Goal: Find specific page/section: Find specific page/section

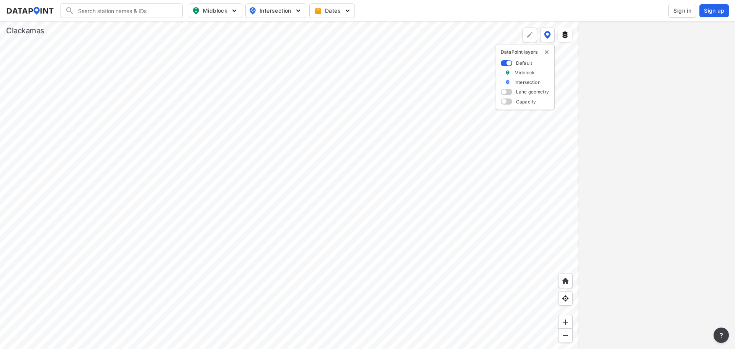
click at [681, 12] on span "Sign in" at bounding box center [682, 11] width 18 height 8
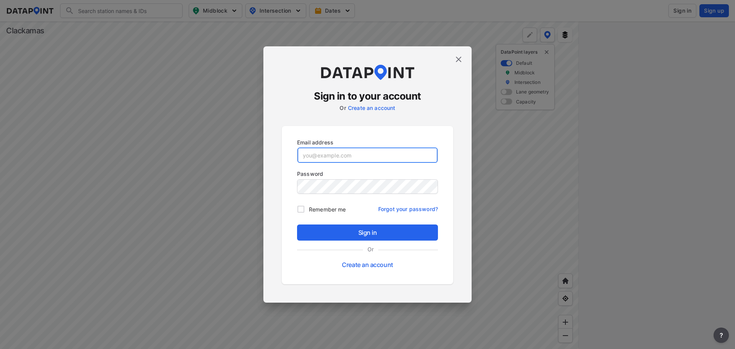
type input "[EMAIL_ADDRESS][DOMAIN_NAME]"
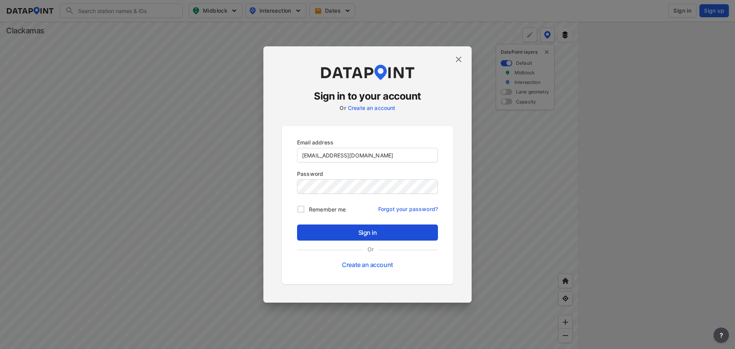
click at [365, 236] on span "Sign in" at bounding box center [367, 232] width 129 height 9
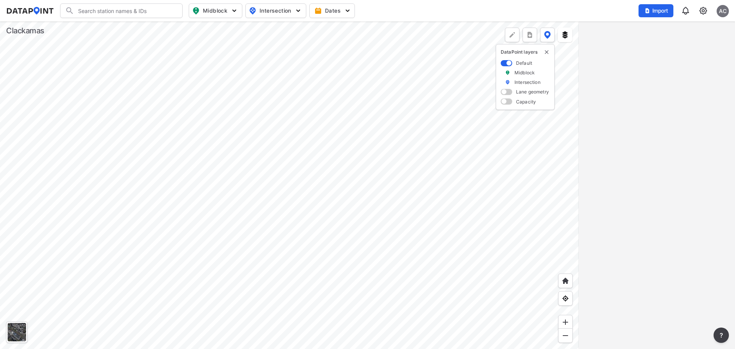
click at [104, 11] on input "Search" at bounding box center [125, 11] width 103 height 12
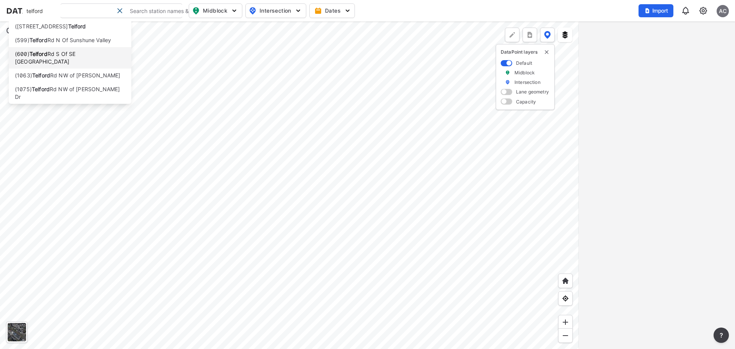
click at [85, 57] on li "([STREET_ADDRESS] S Of SE [GEOGRAPHIC_DATA]" at bounding box center [70, 57] width 122 height 21
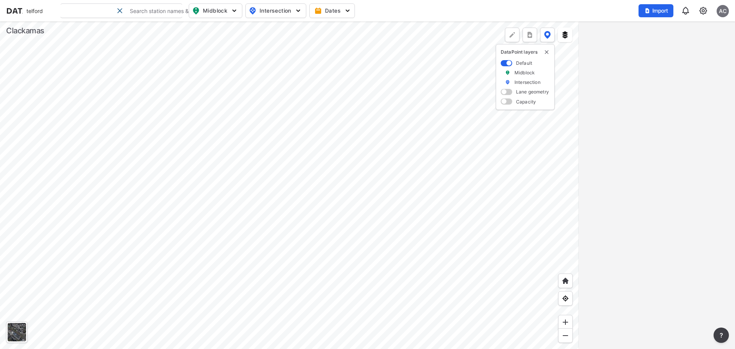
type input "([STREET_ADDRESS] S Of SE [GEOGRAPHIC_DATA]"
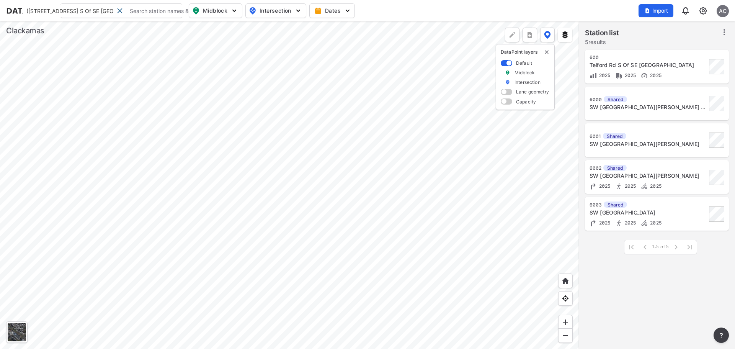
click at [644, 59] on div "600" at bounding box center [647, 57] width 117 height 6
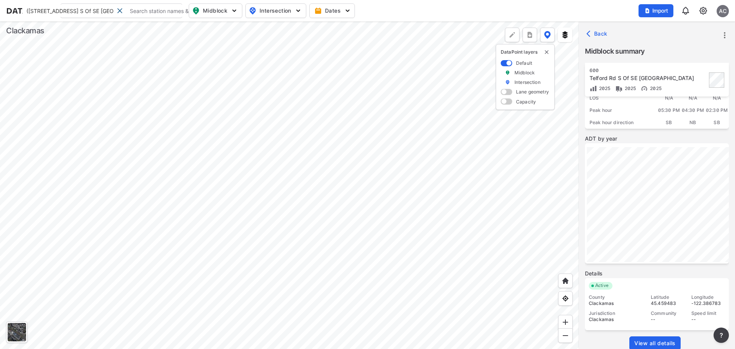
scroll to position [106, 0]
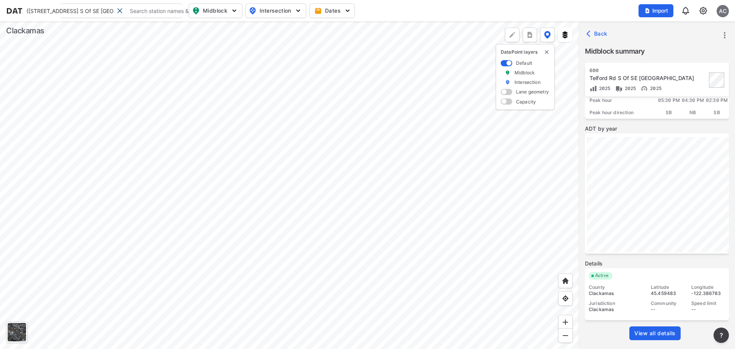
click at [655, 336] on span "View all details" at bounding box center [654, 333] width 41 height 8
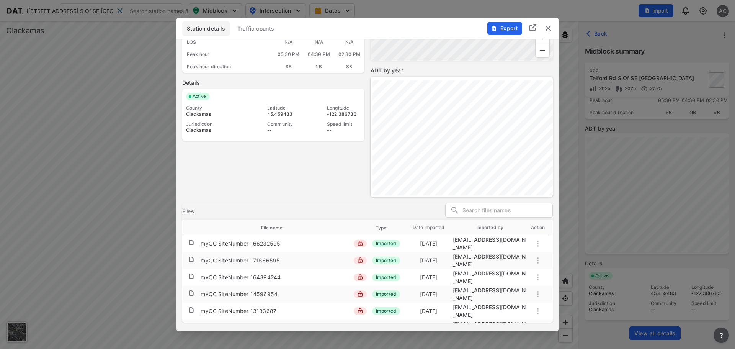
scroll to position [73, 0]
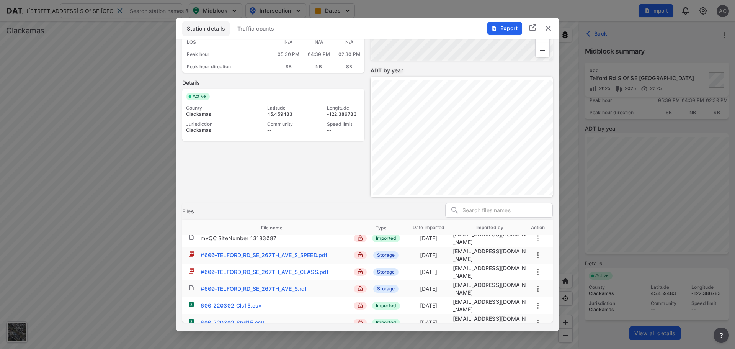
click at [311, 268] on div "#600-TELFORD_RD_SE_267TH_AVE_S_CLASS.pdf" at bounding box center [264, 272] width 128 height 8
